Goal: Task Accomplishment & Management: Use online tool/utility

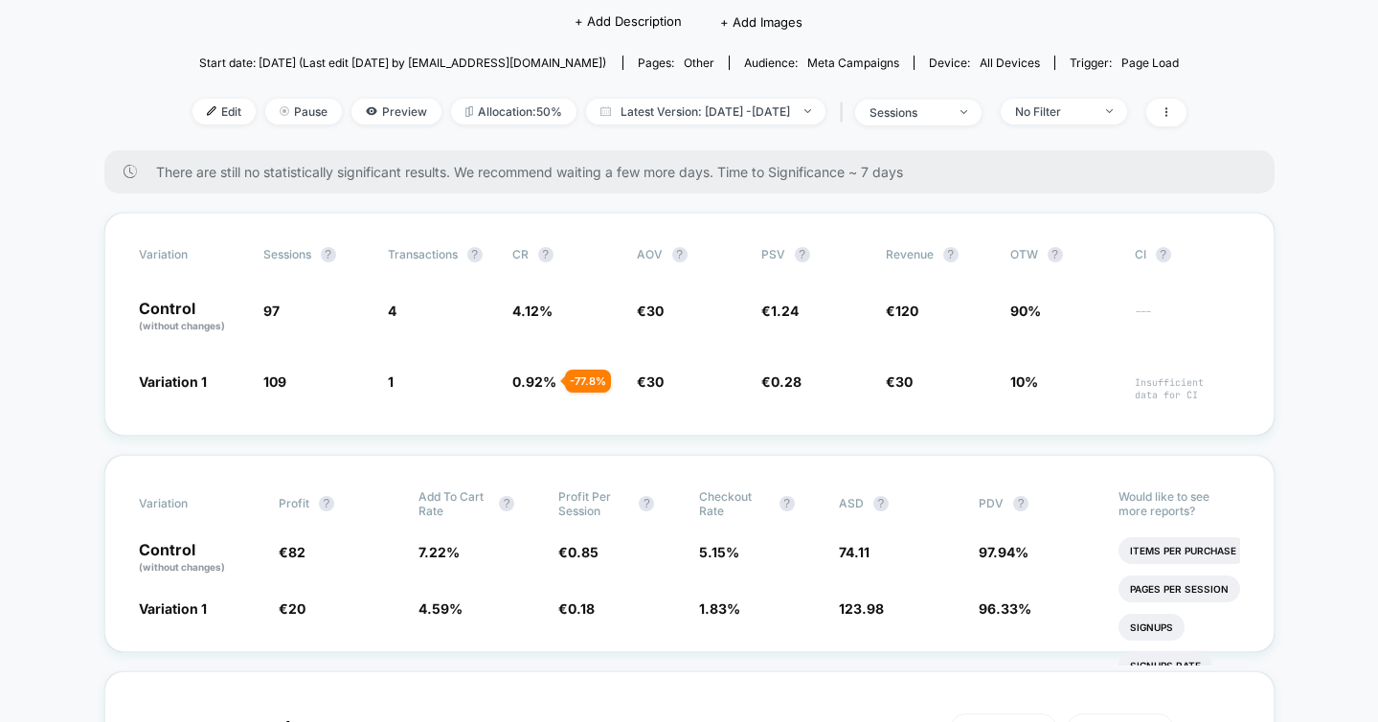
scroll to position [247, 0]
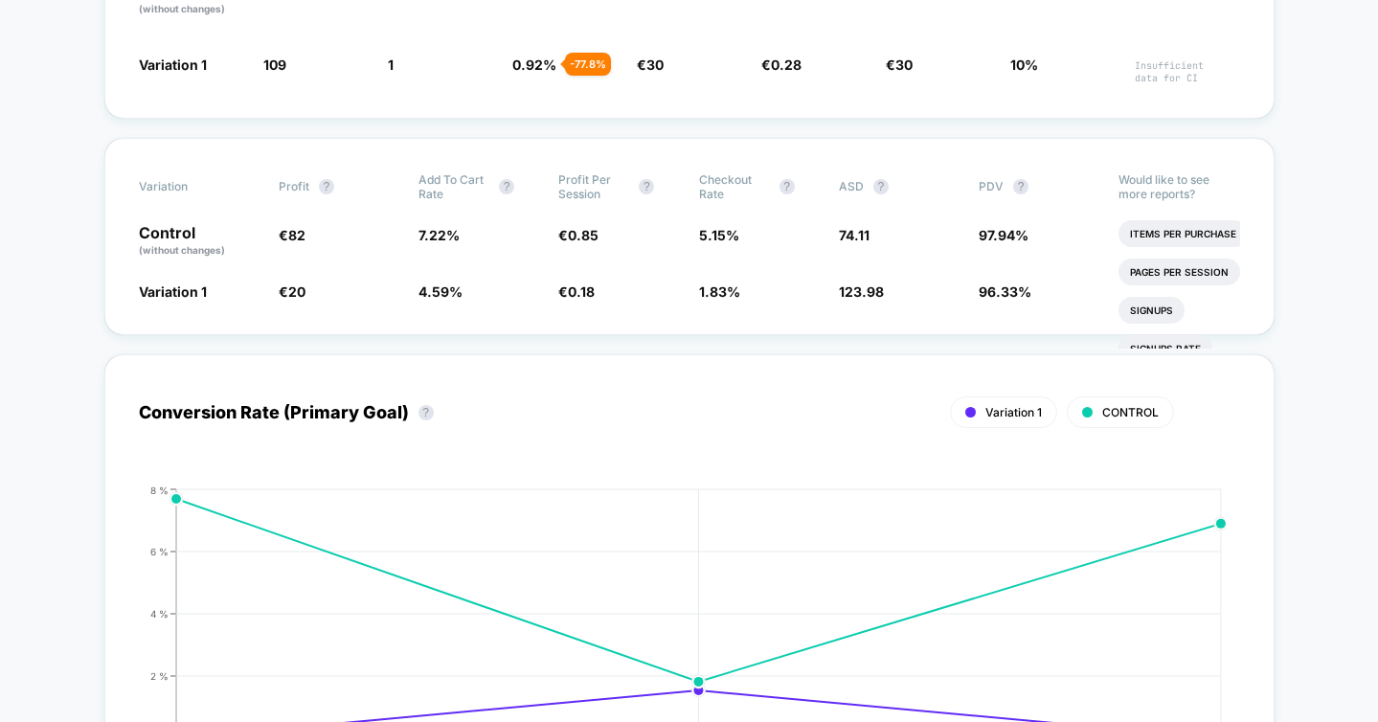
scroll to position [0, 0]
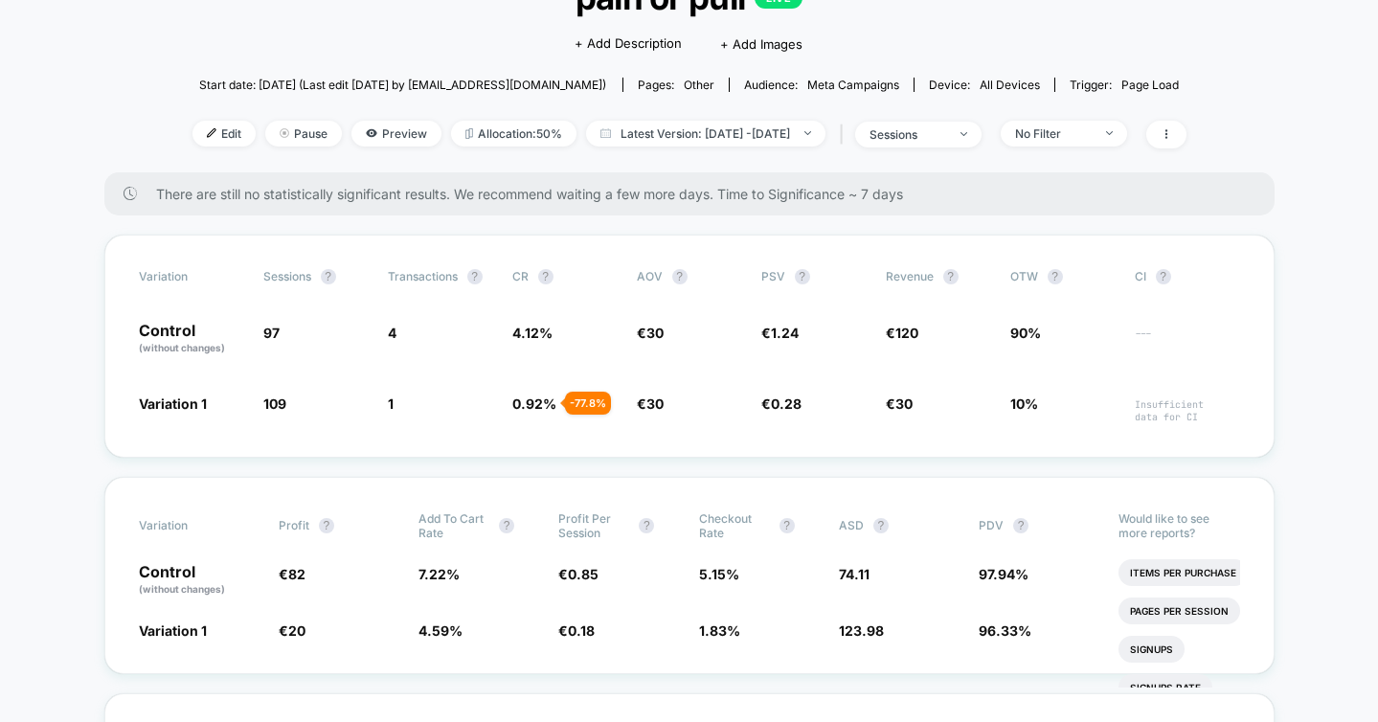
scroll to position [166, 0]
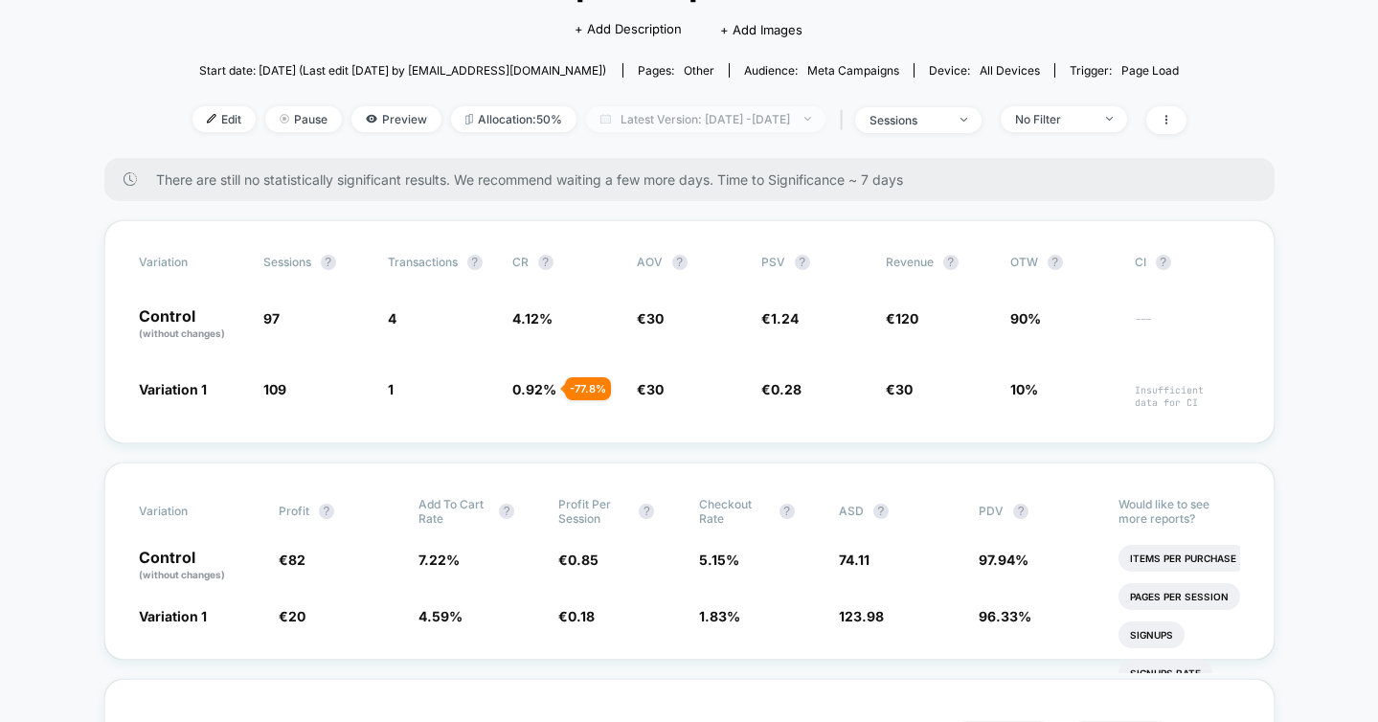
click at [746, 125] on span "Latest Version: [DATE] - [DATE]" at bounding box center [705, 119] width 239 height 26
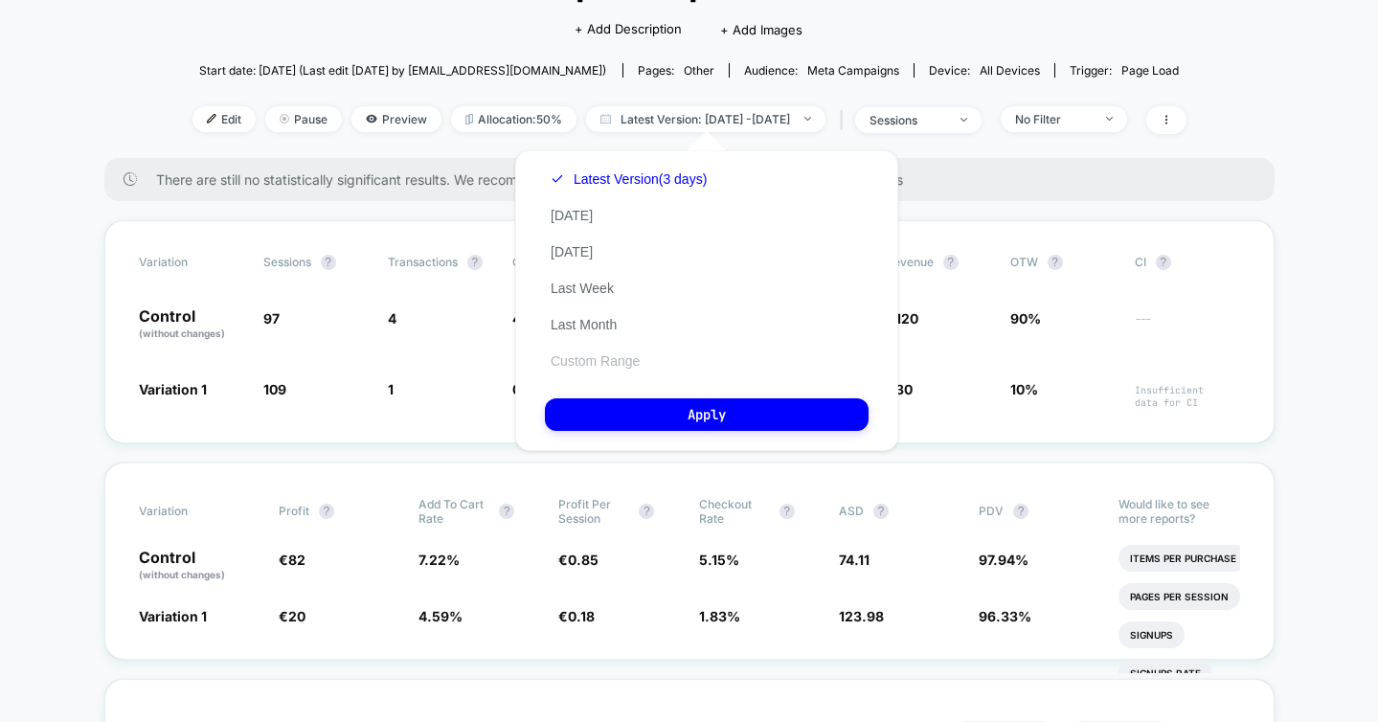
click at [599, 358] on button "Custom Range" at bounding box center [595, 360] width 101 height 17
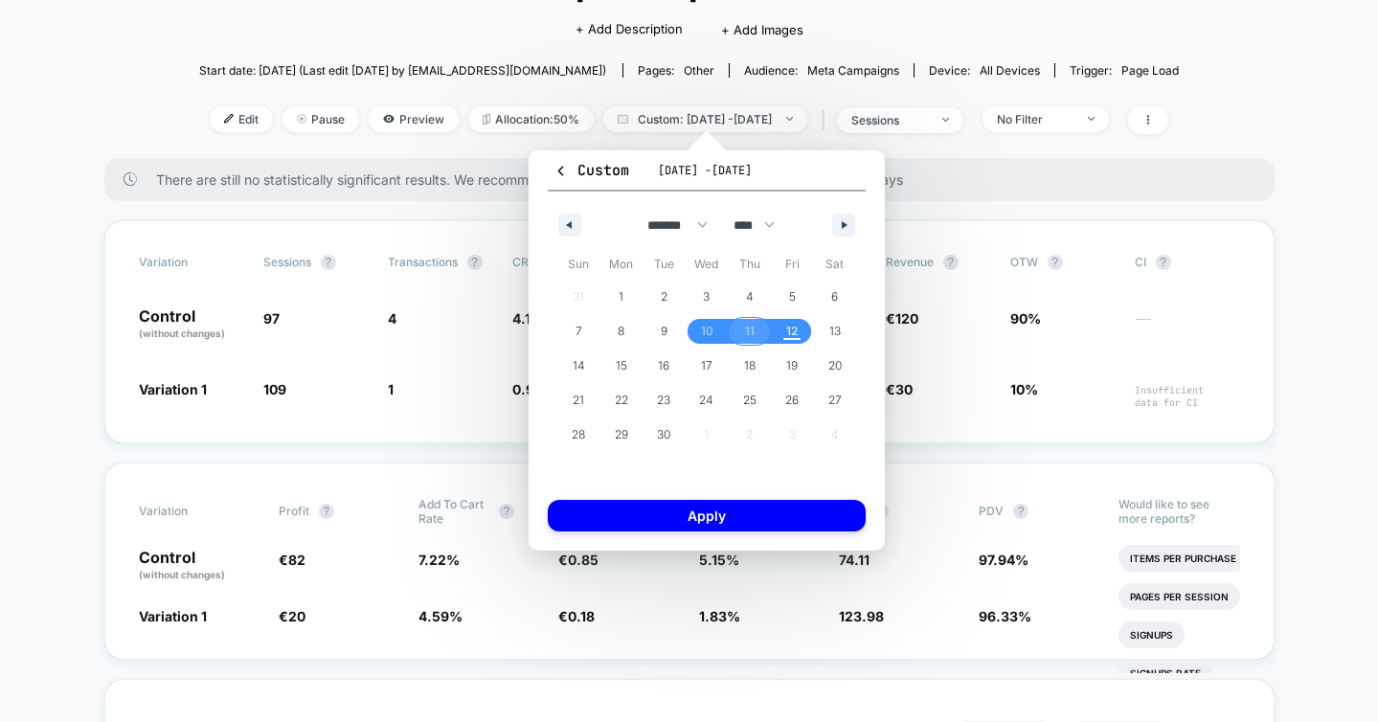
click at [750, 326] on span "11" at bounding box center [750, 331] width 10 height 34
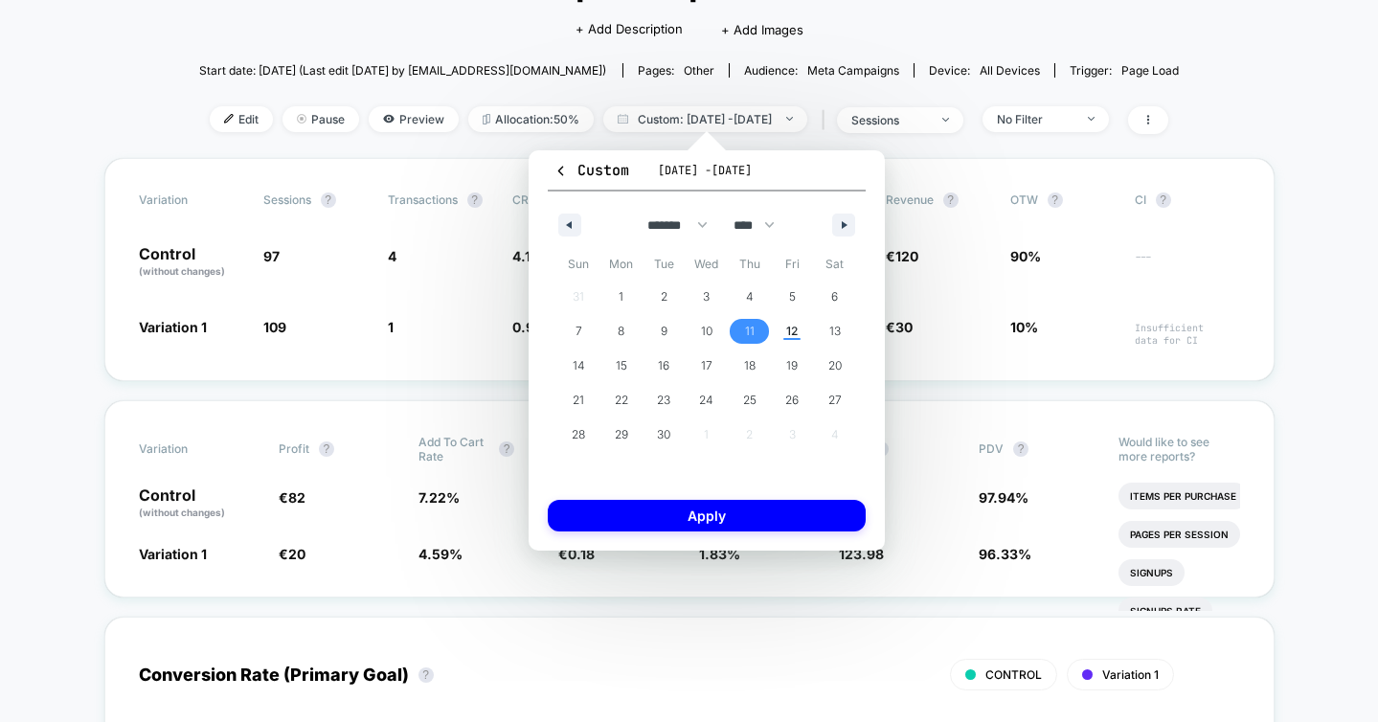
click at [787, 328] on span "12" at bounding box center [791, 331] width 11 height 34
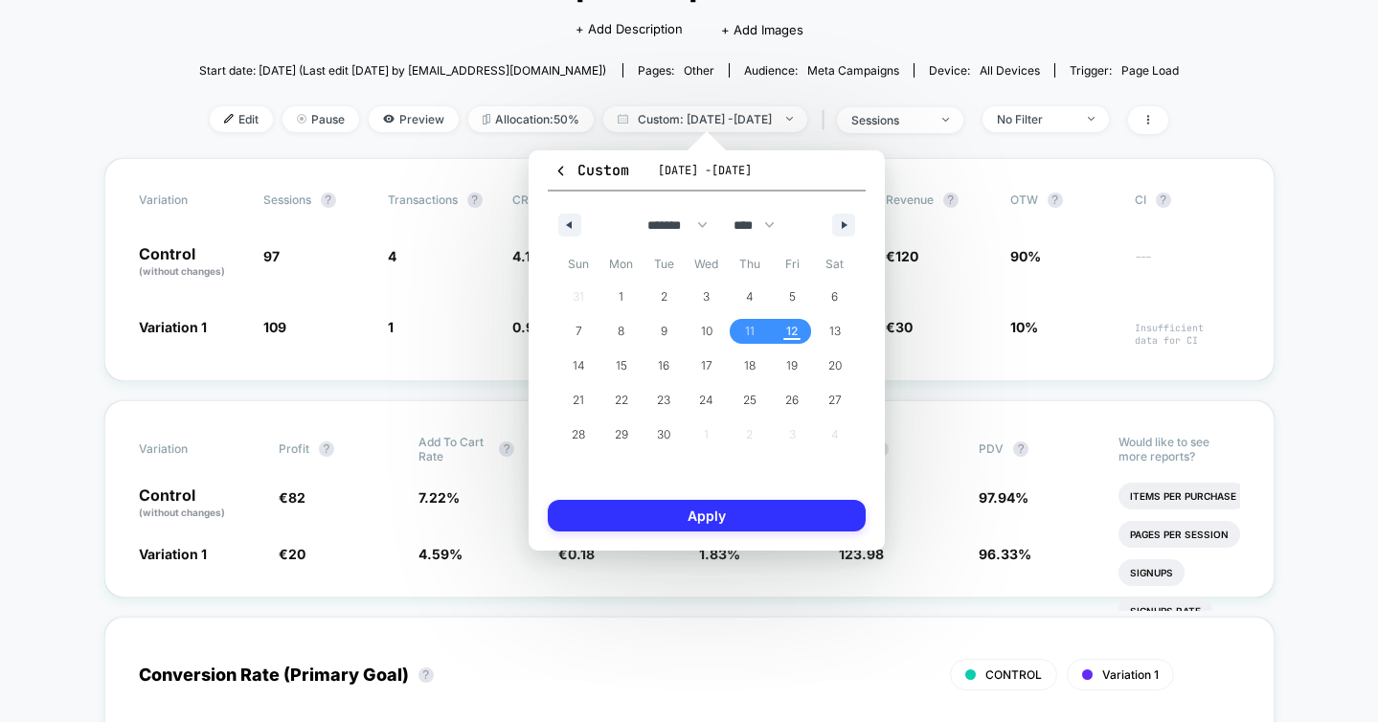
click at [759, 516] on button "Apply" at bounding box center [707, 516] width 318 height 32
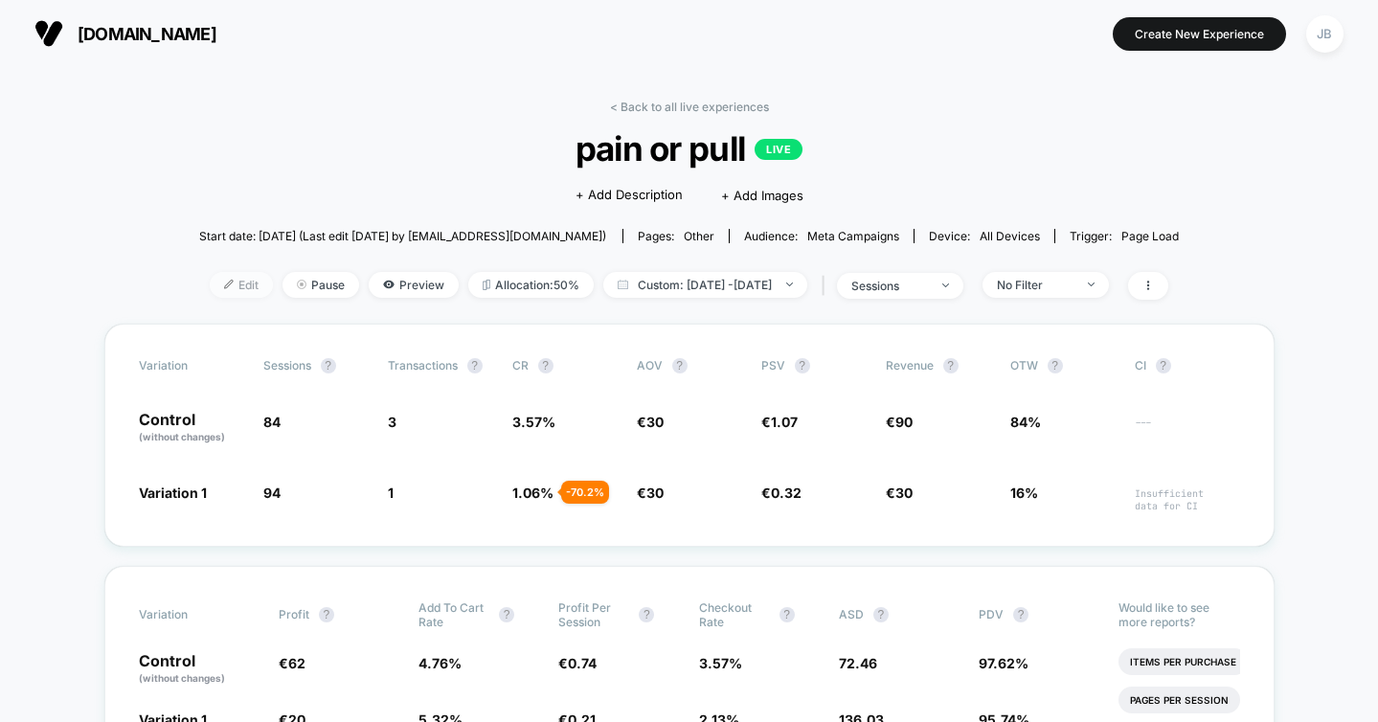
click at [210, 276] on span "Edit" at bounding box center [241, 285] width 63 height 26
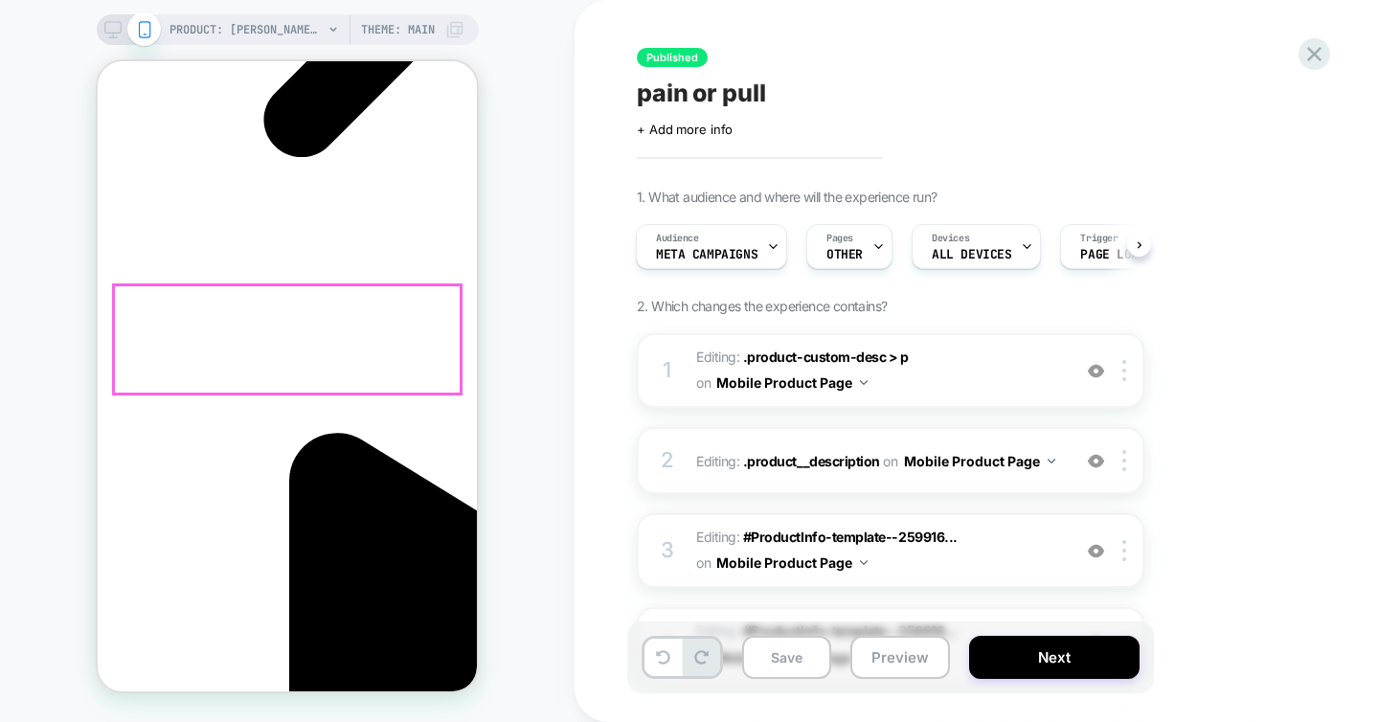
scroll to position [0, 270]
drag, startPoint x: 283, startPoint y: 512, endPoint x: 114, endPoint y: 298, distance: 272.9
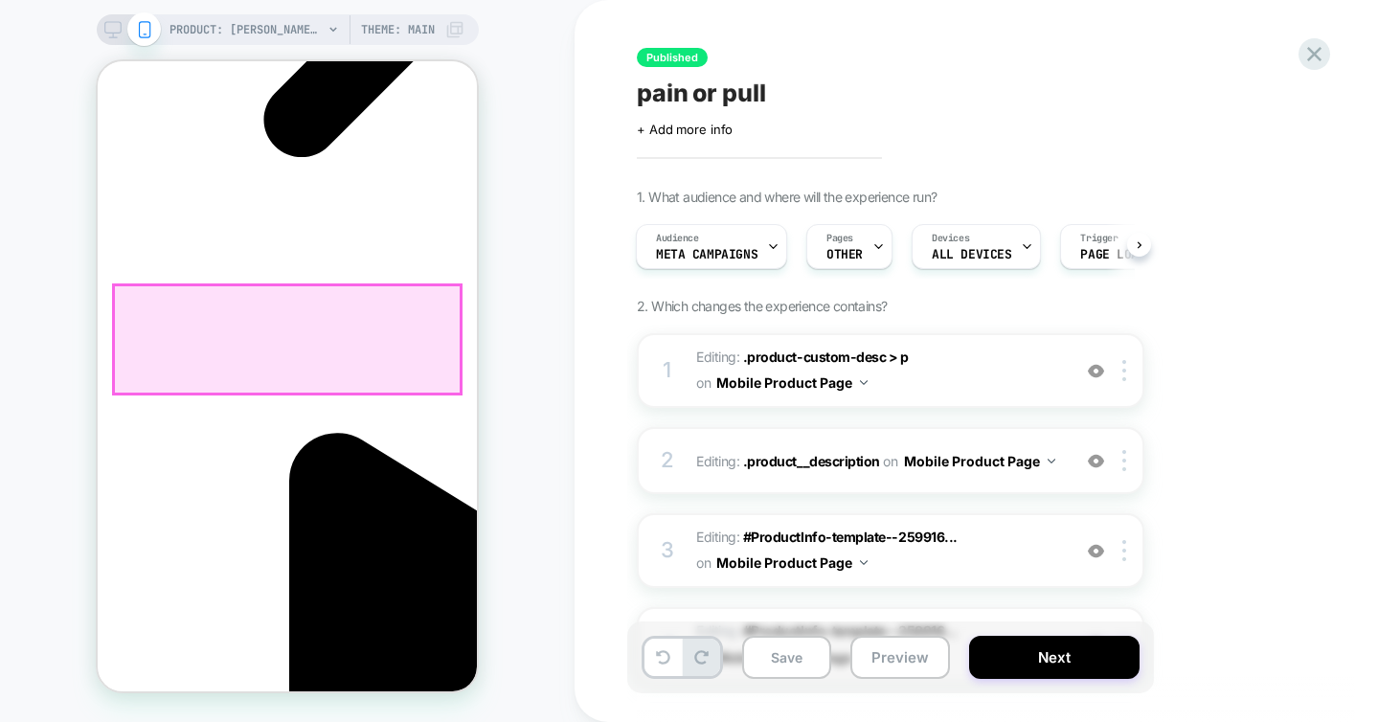
copy div "Fatiguée de courir derrière votre chien ? NoPull réduit la force requise pour l…"
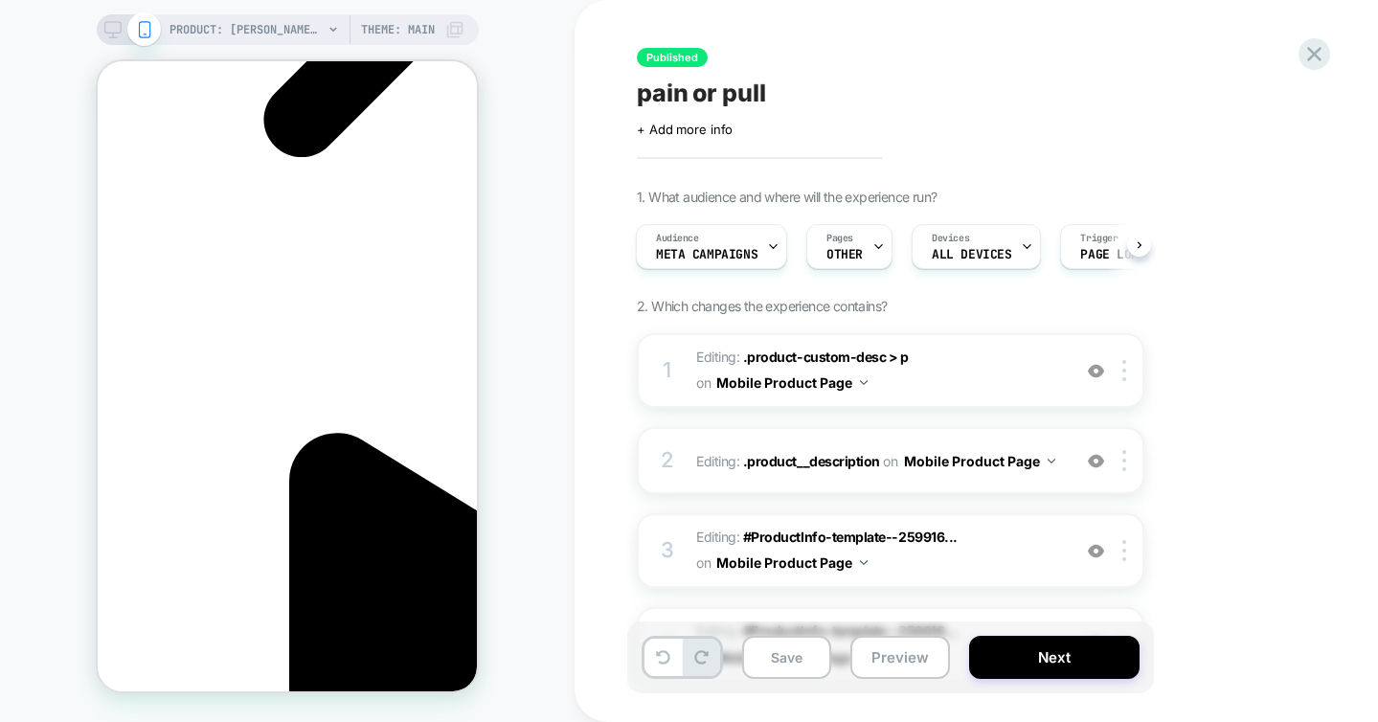
scroll to position [0, 0]
click at [1309, 49] on icon at bounding box center [1314, 54] width 14 height 14
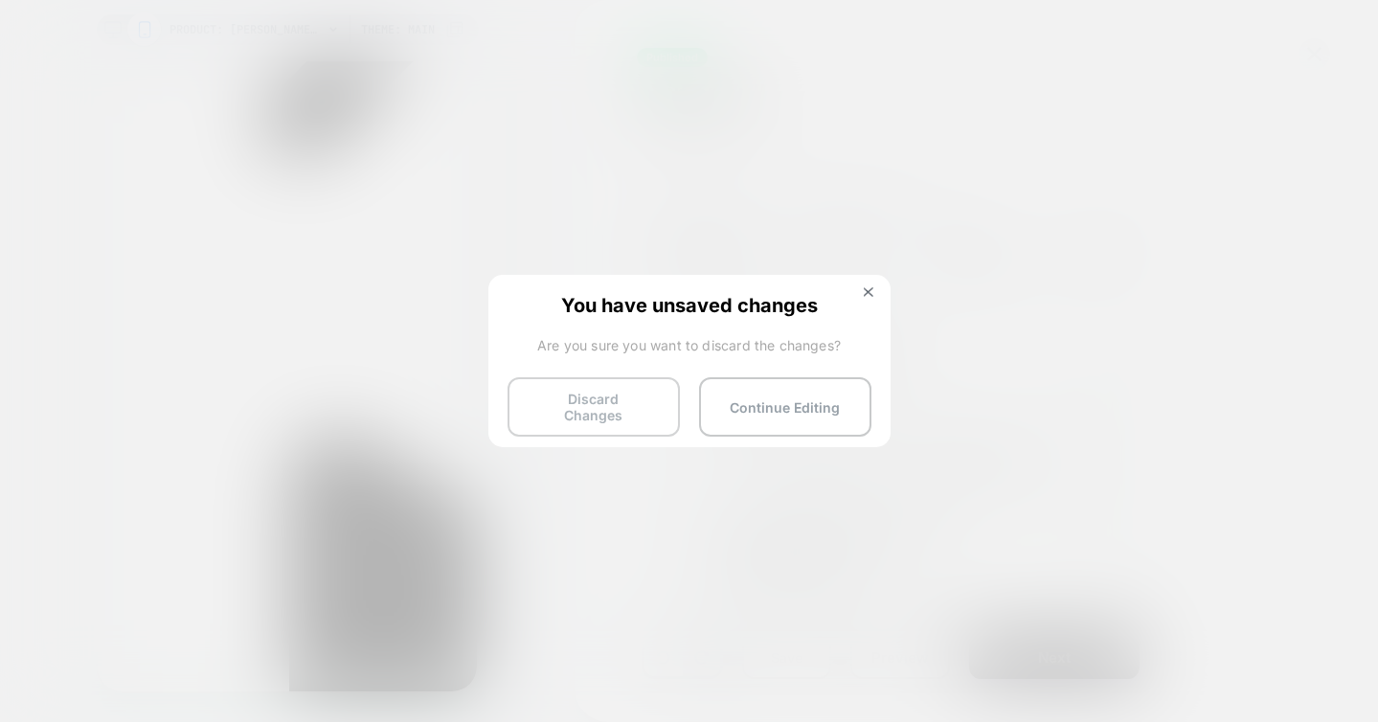
click at [628, 404] on button "Discard Changes" at bounding box center [594, 406] width 172 height 59
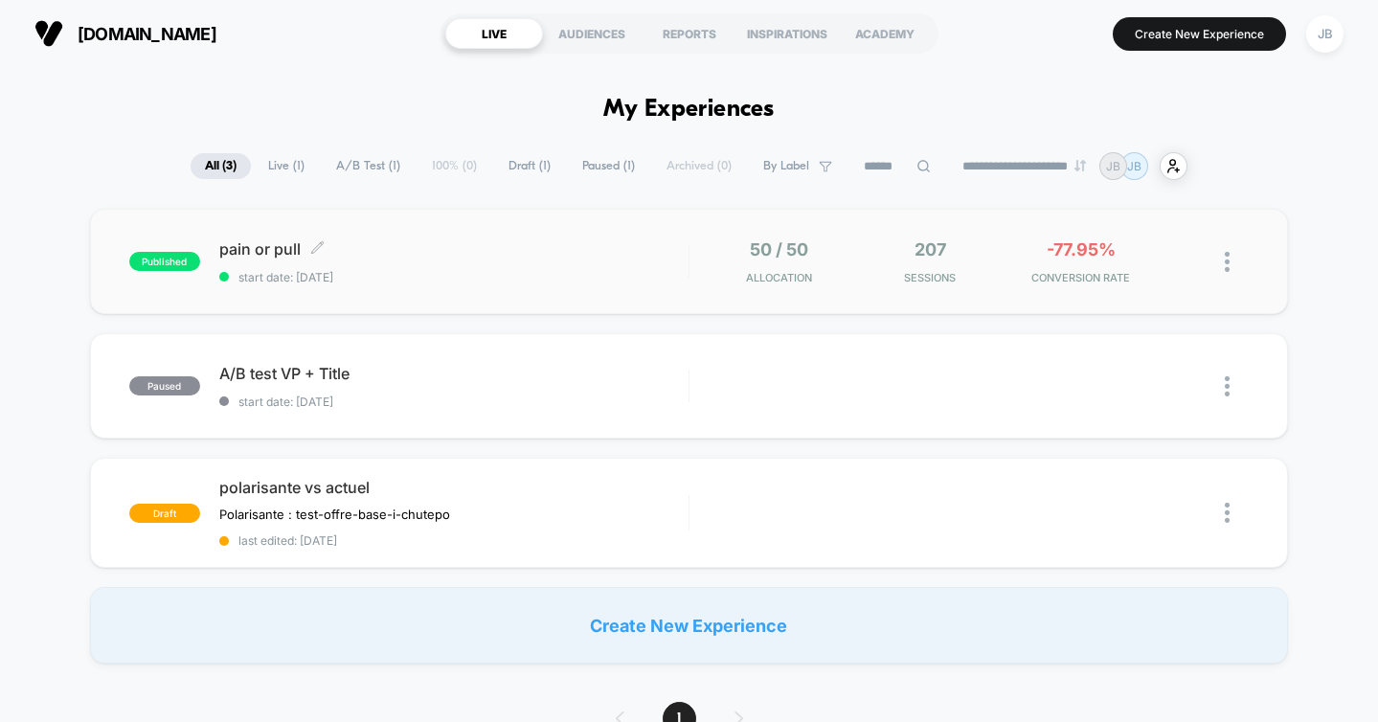
click at [498, 270] on span "start date: [DATE]" at bounding box center [453, 277] width 469 height 14
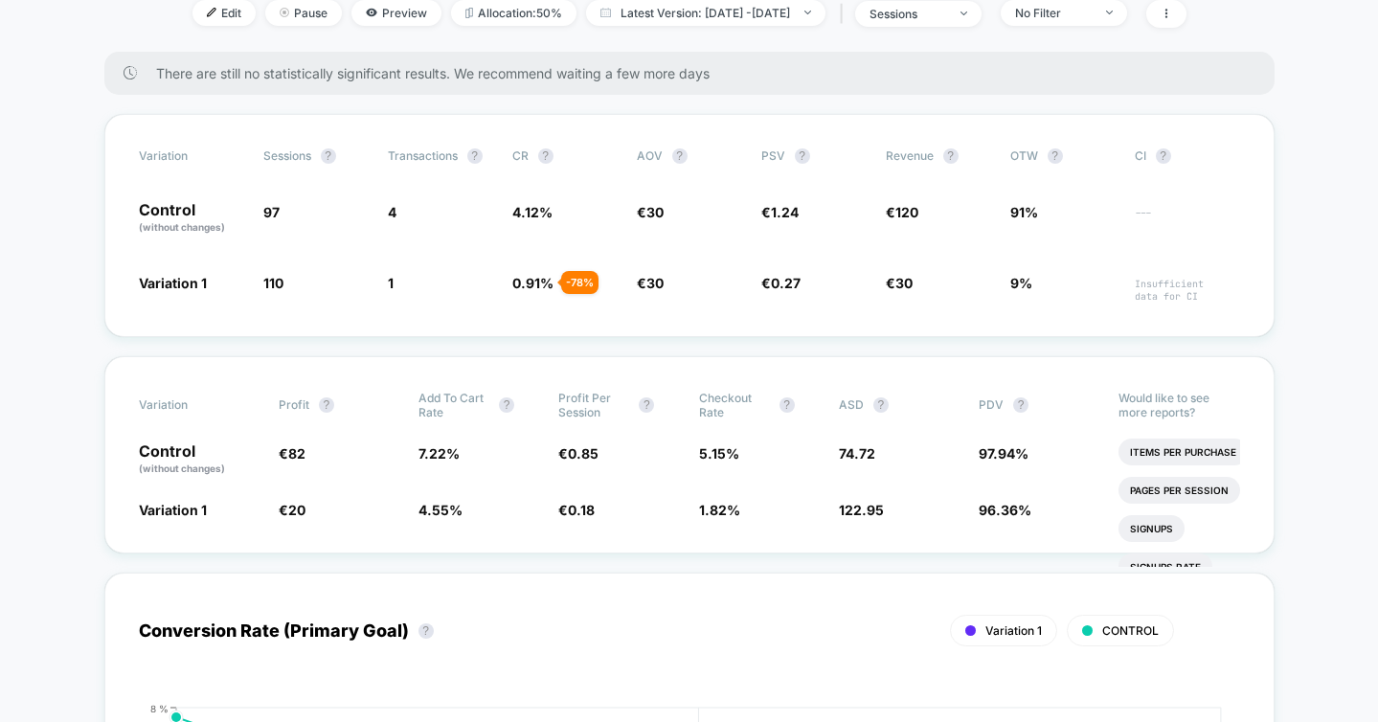
scroll to position [330, 0]
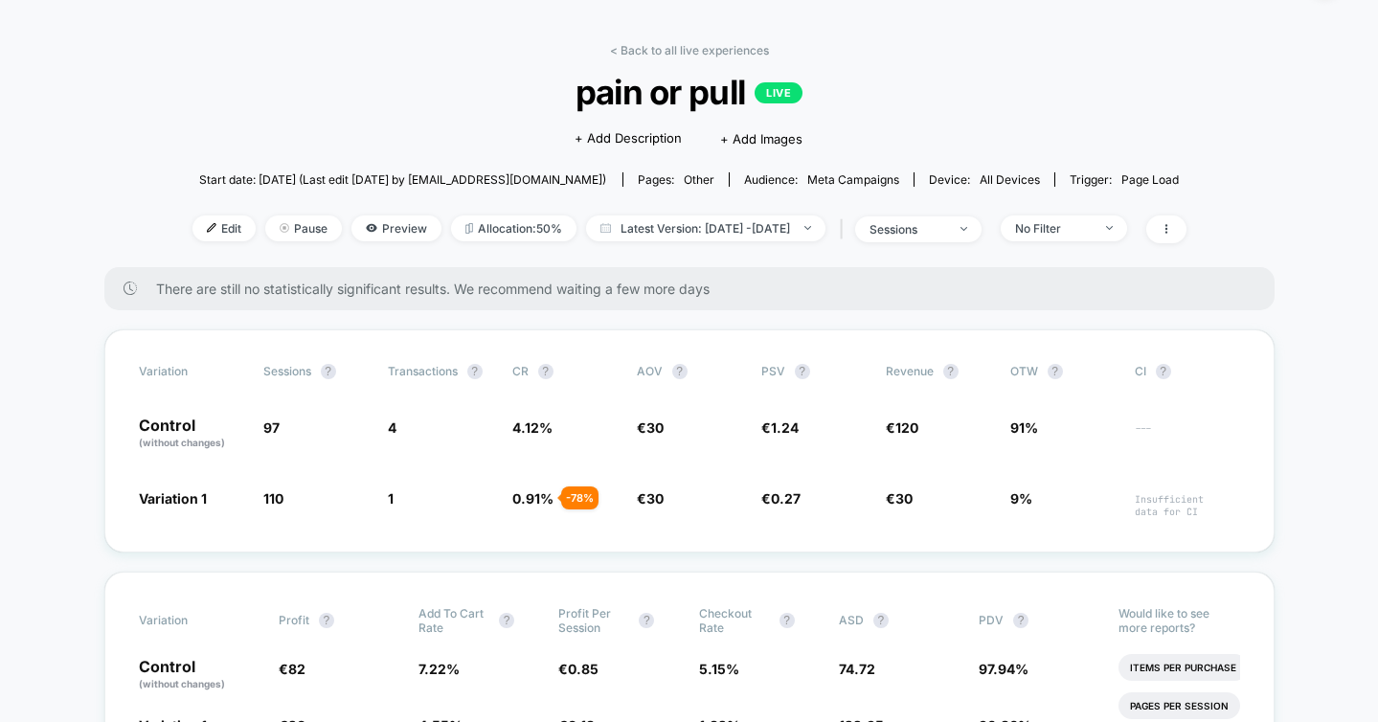
scroll to position [57, 0]
